Goal: Information Seeking & Learning: Learn about a topic

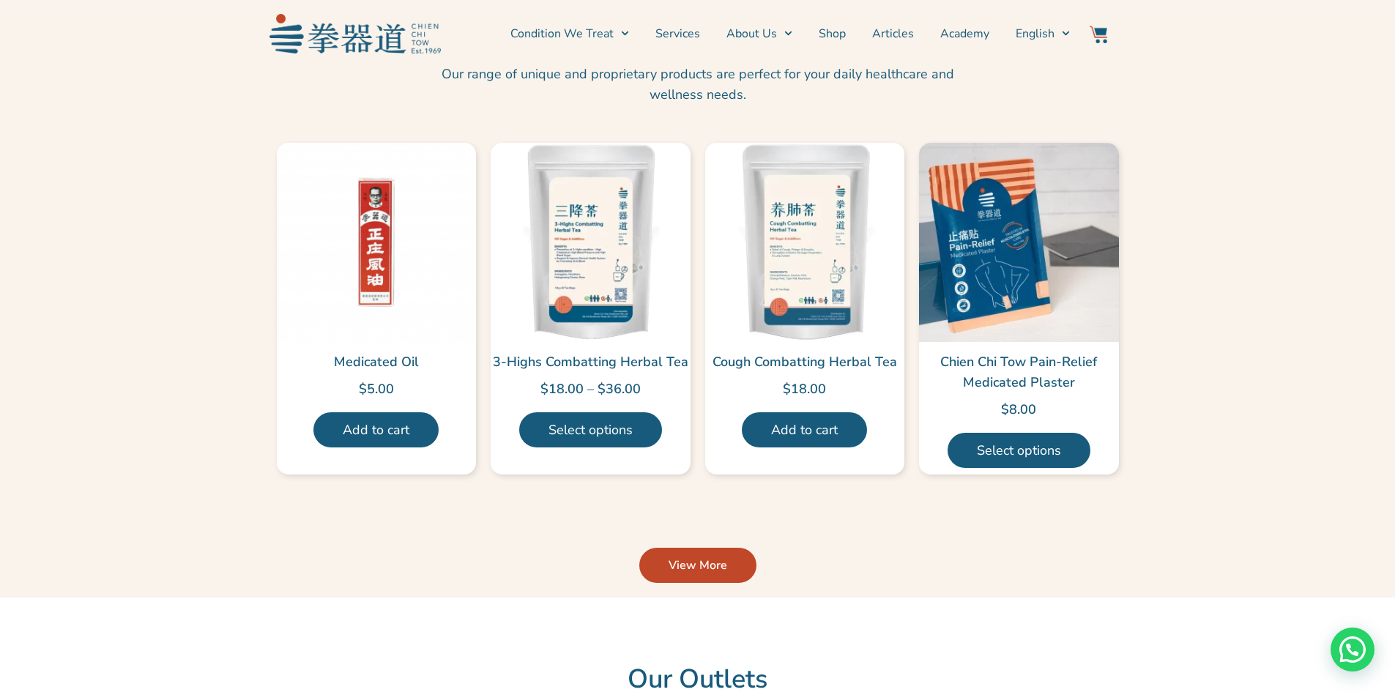
scroll to position [3442, 0]
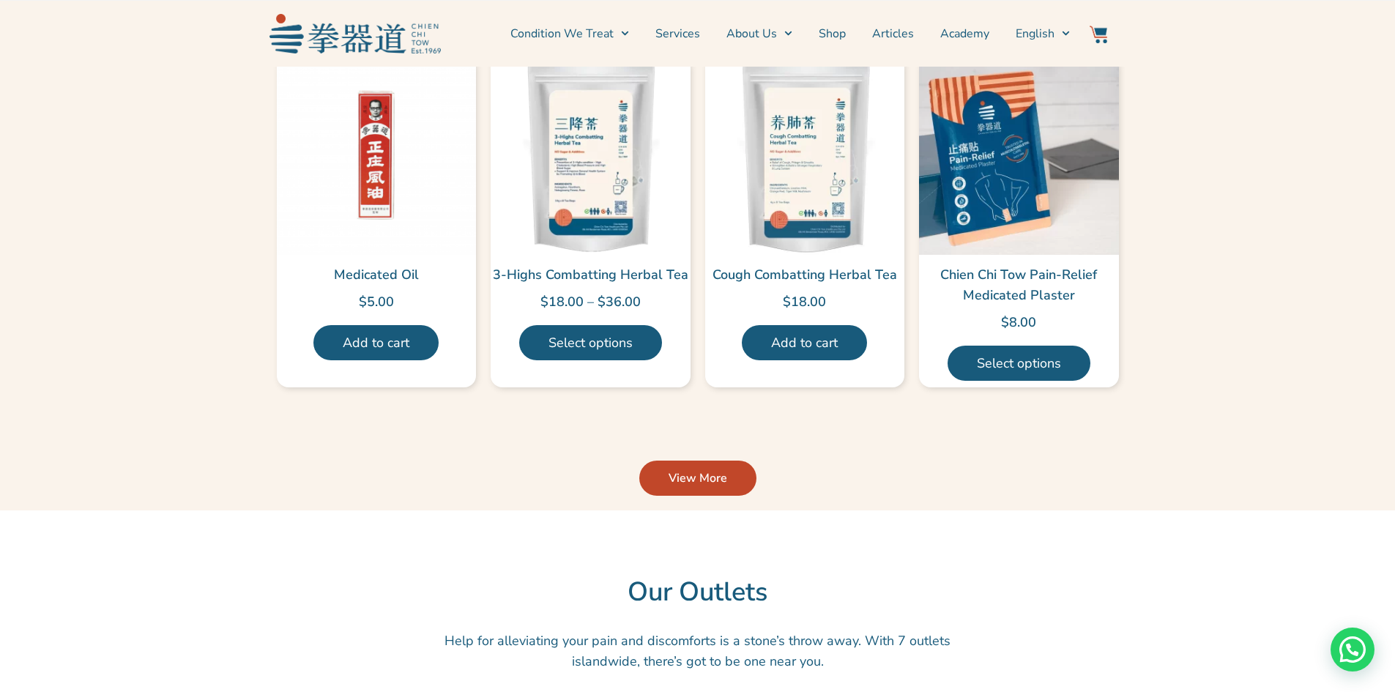
click at [727, 461] on link "View More" at bounding box center [697, 478] width 117 height 35
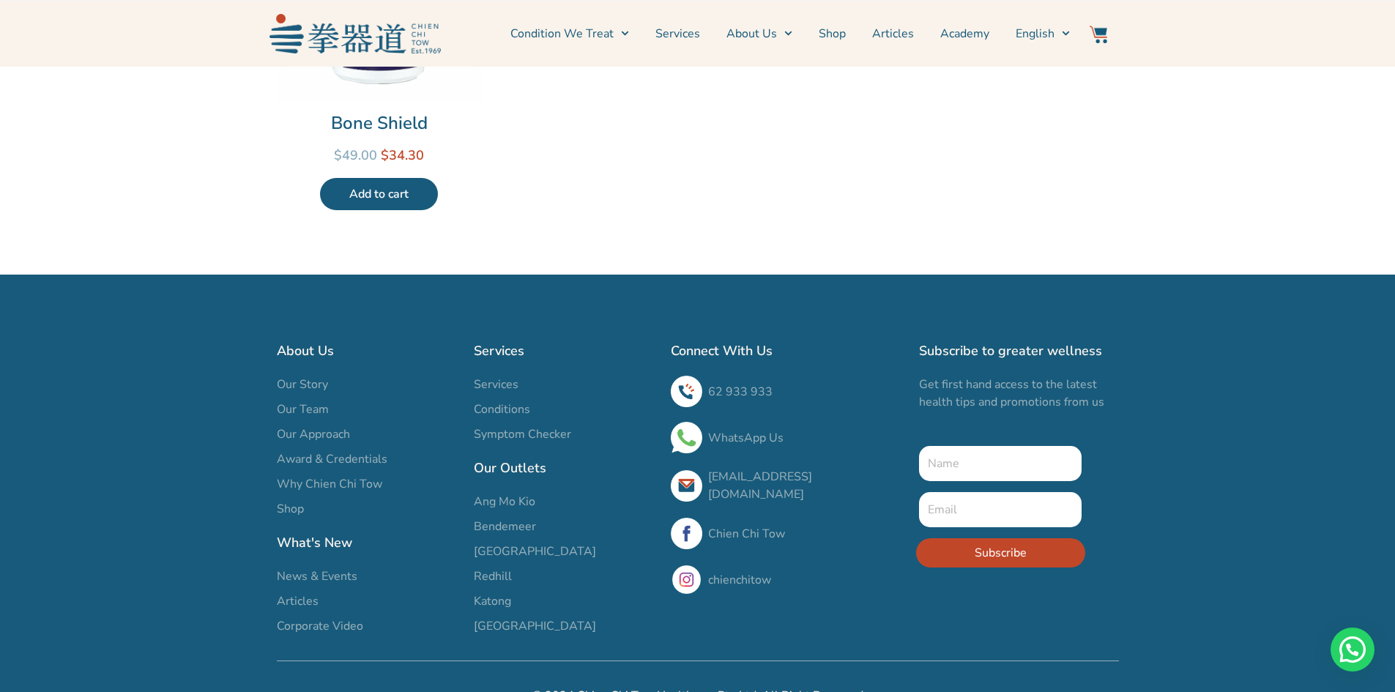
scroll to position [1037, 0]
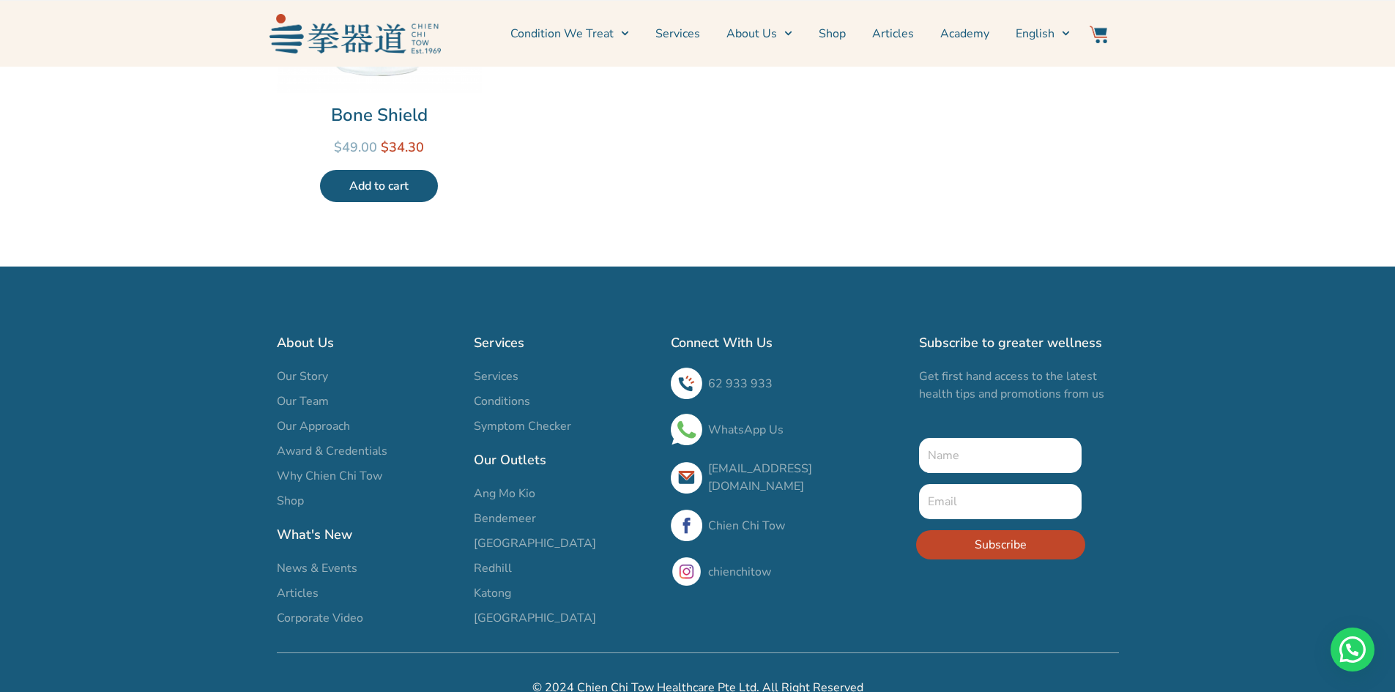
click at [490, 368] on span "Services" at bounding box center [496, 377] width 45 height 18
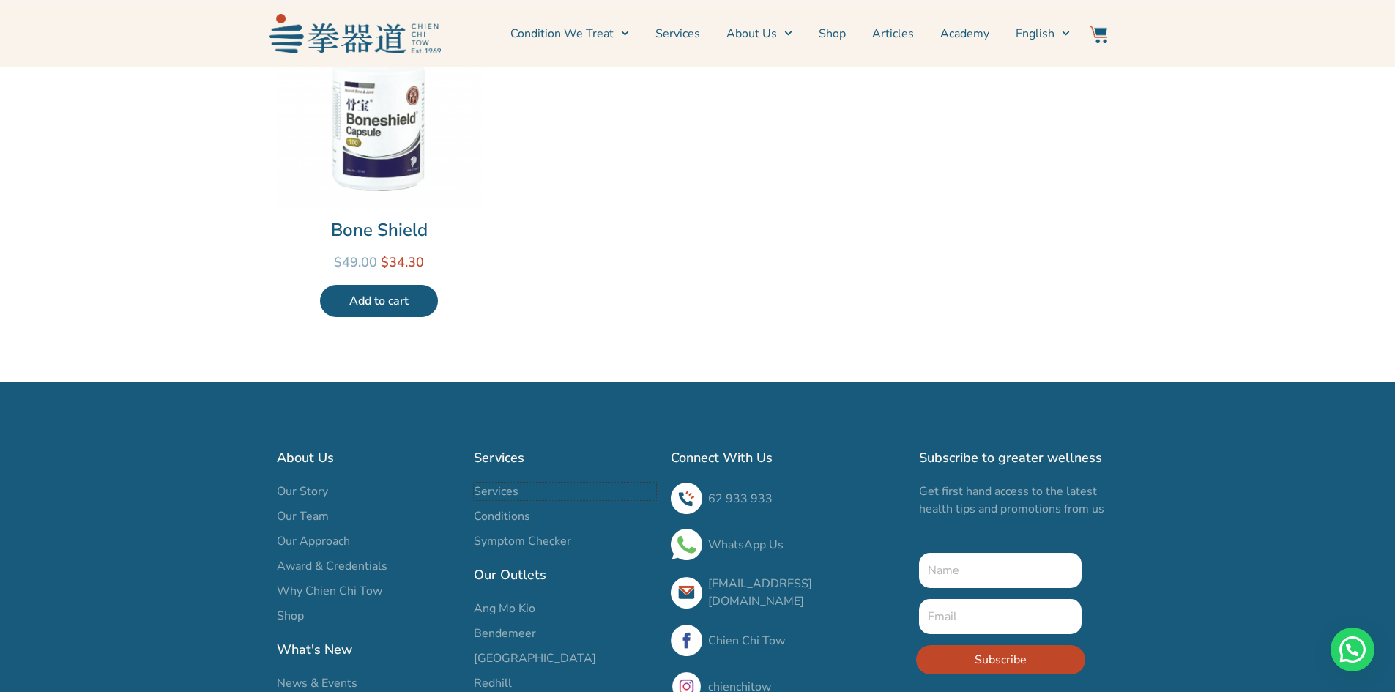
scroll to position [817, 0]
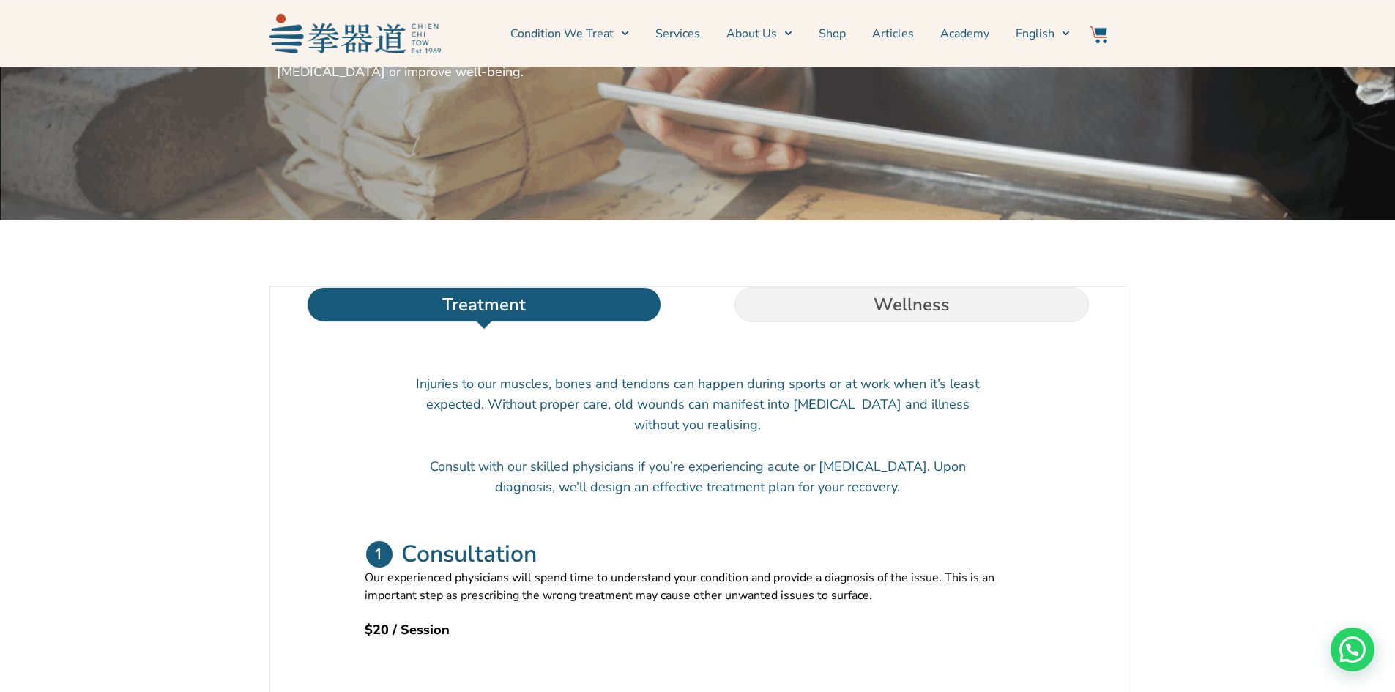
scroll to position [293, 0]
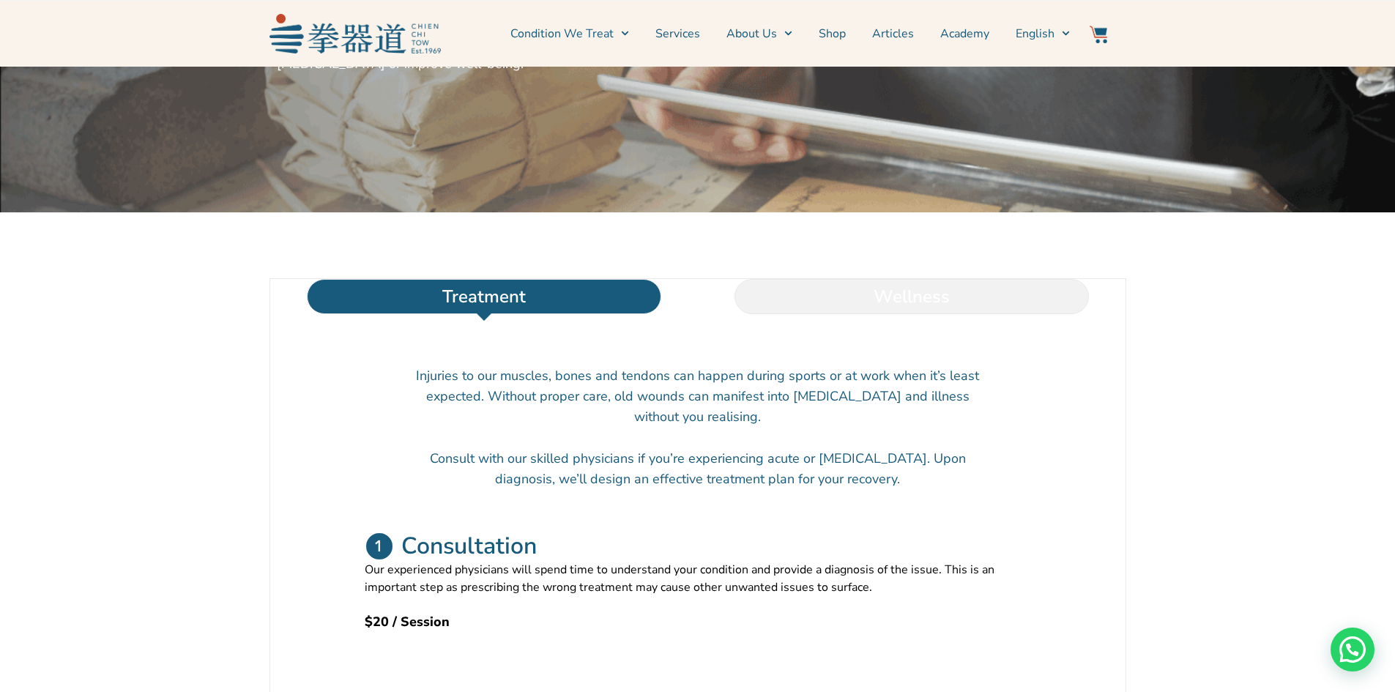
click at [993, 313] on li "Wellness" at bounding box center [912, 296] width 428 height 35
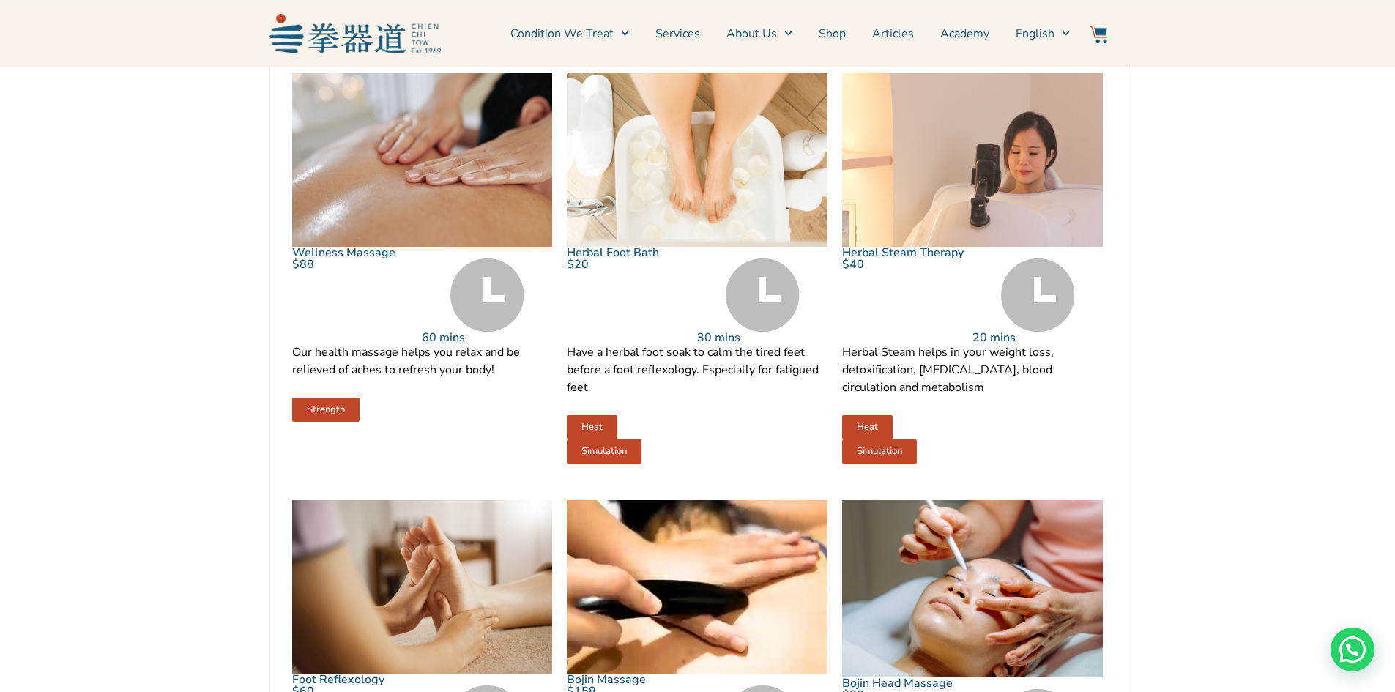
scroll to position [806, 0]
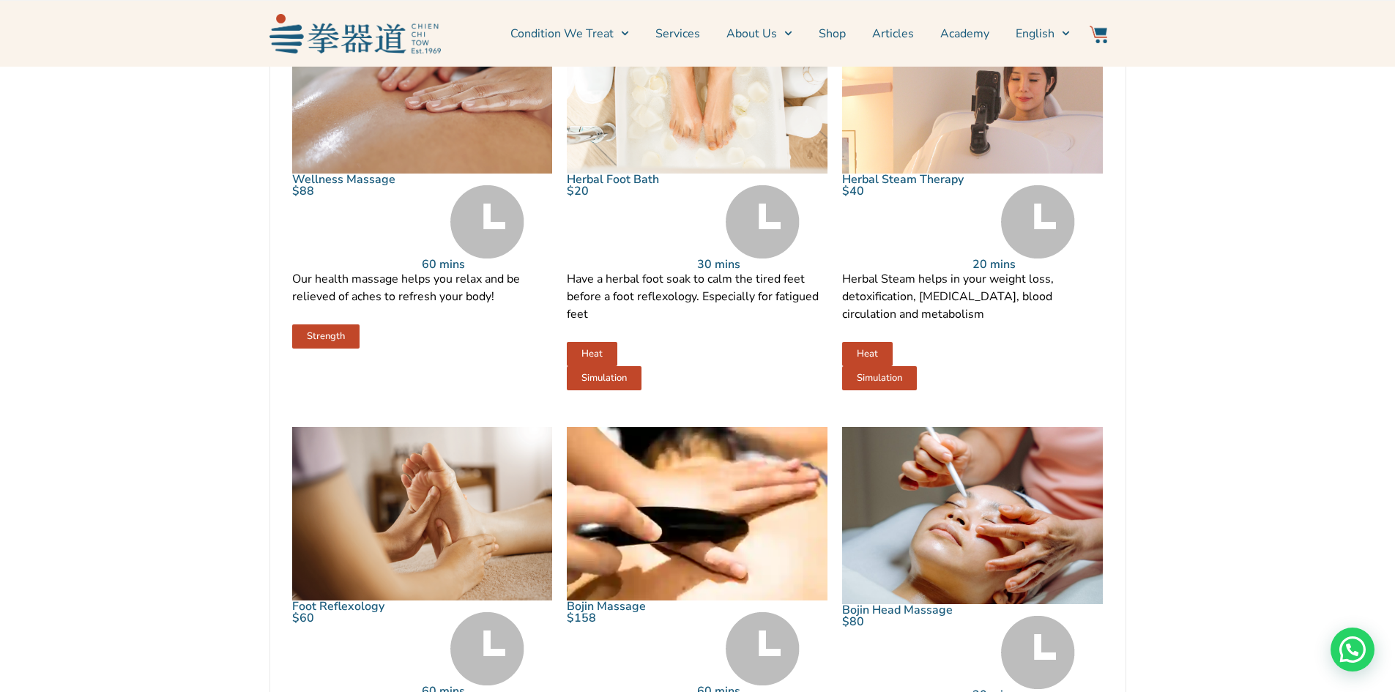
click at [866, 359] on span "Heat" at bounding box center [867, 354] width 21 height 10
drag, startPoint x: 889, startPoint y: 417, endPoint x: 957, endPoint y: 329, distance: 111.8
click at [890, 390] on link "Simulation" at bounding box center [879, 378] width 75 height 24
click at [995, 259] on div at bounding box center [1038, 221] width 130 height 73
click at [1058, 254] on img at bounding box center [1038, 221] width 74 height 73
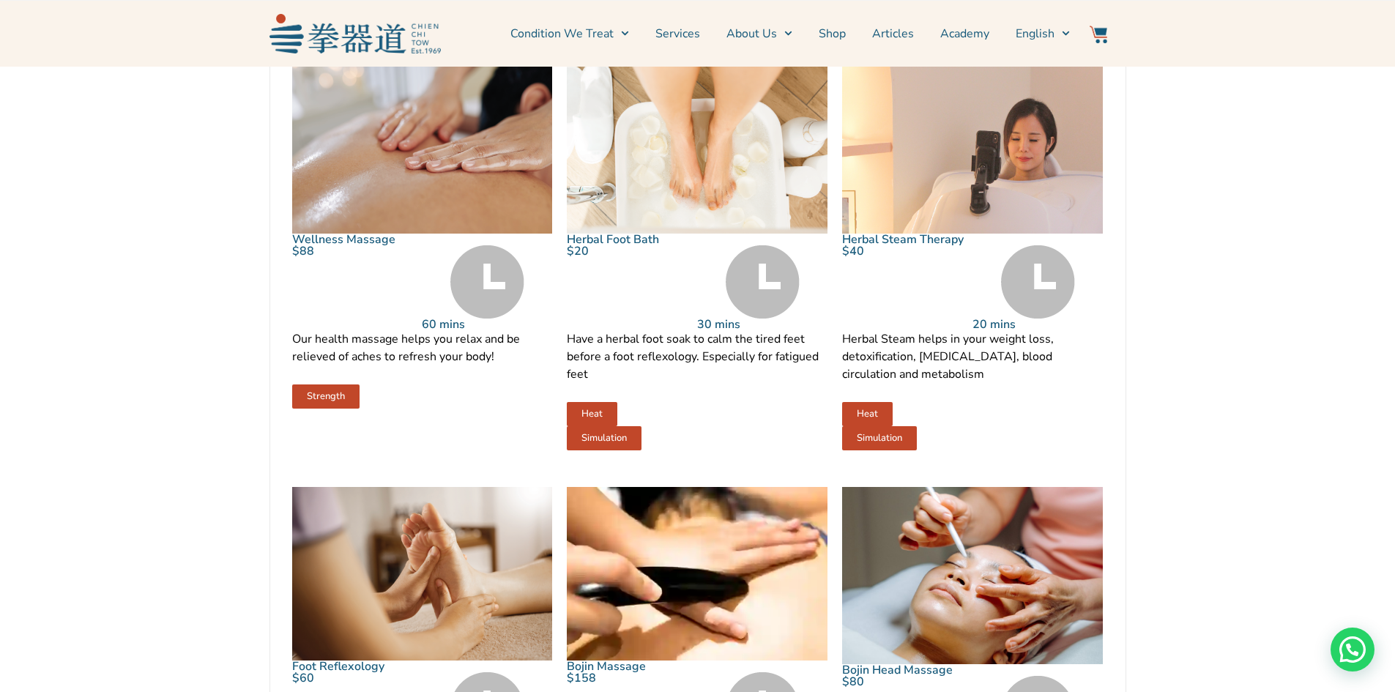
scroll to position [732, 0]
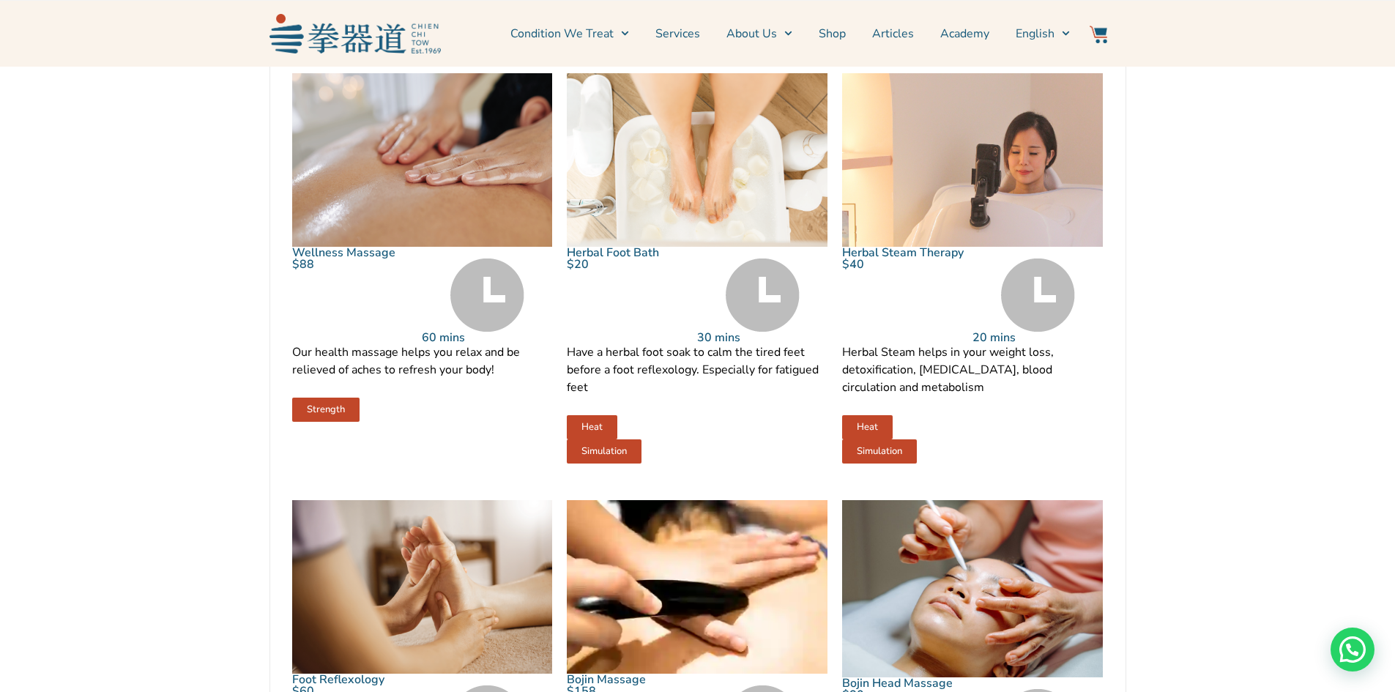
click at [992, 245] on img at bounding box center [972, 160] width 261 height 174
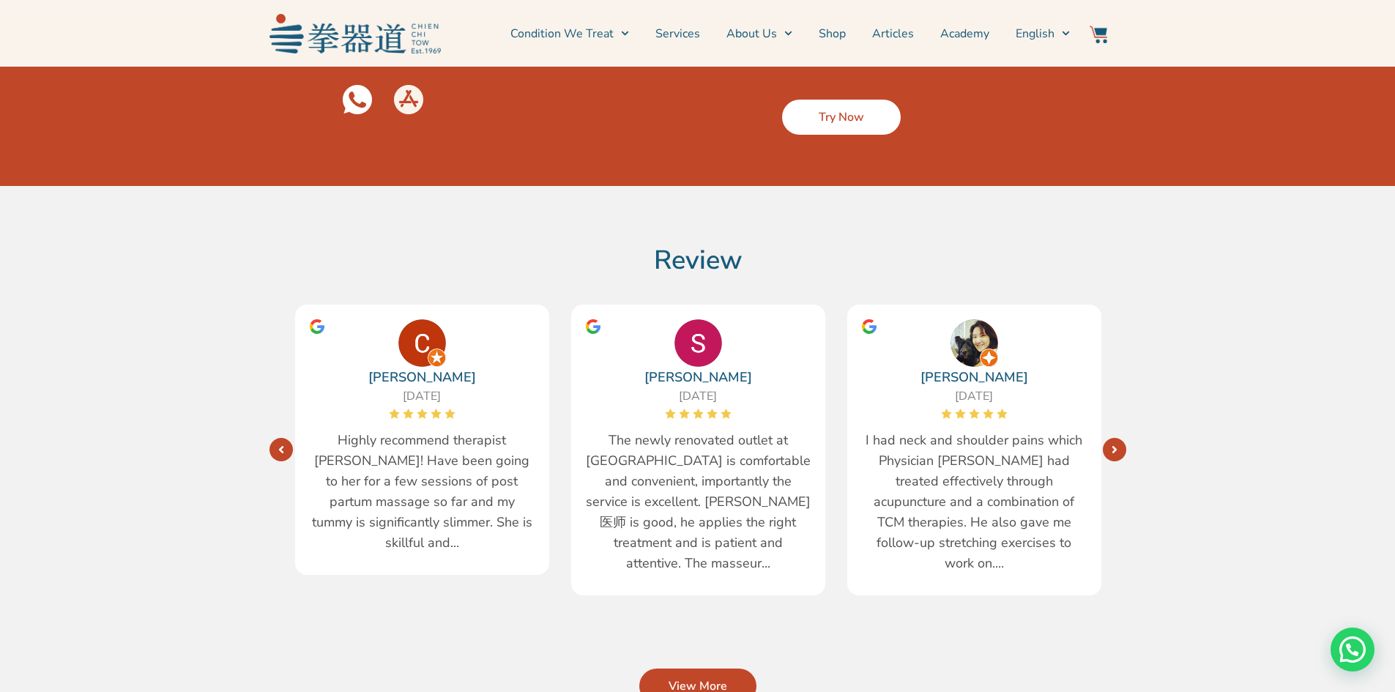
scroll to position [2270, 0]
